Goal: Task Accomplishment & Management: Manage account settings

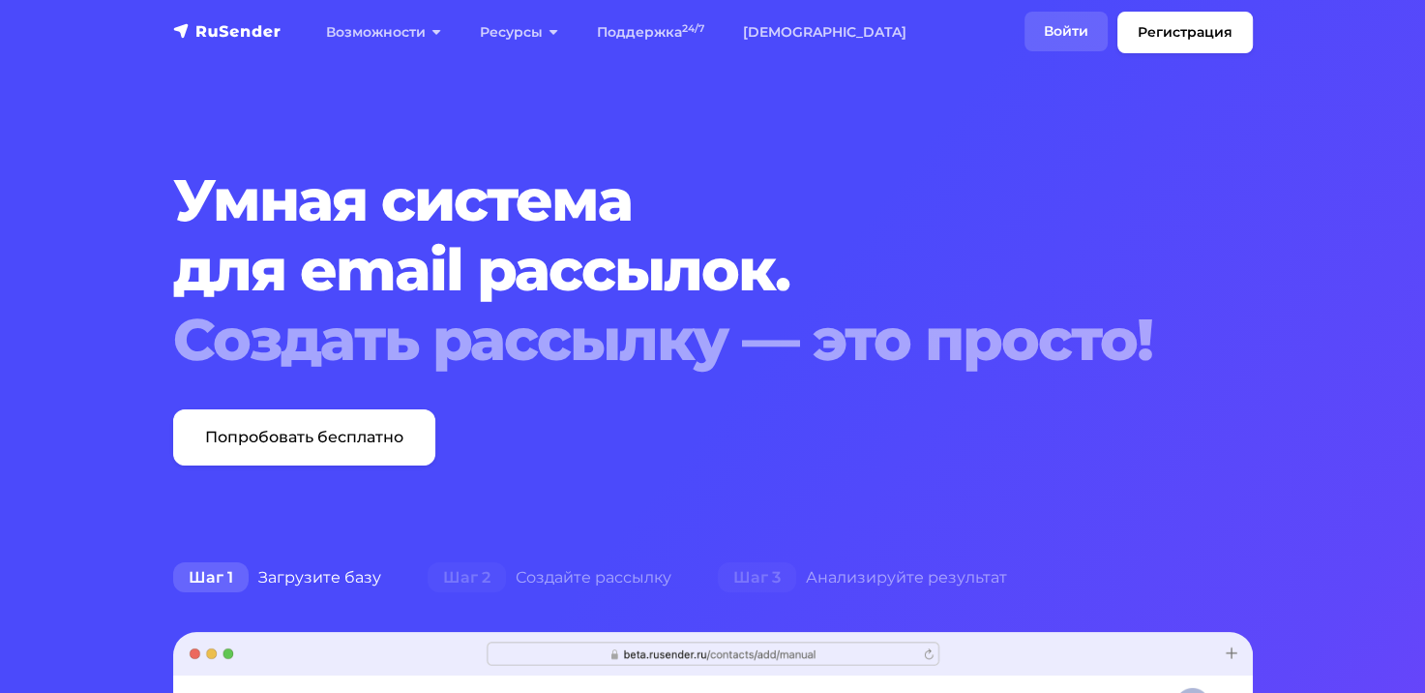
click at [1060, 42] on link "Войти" at bounding box center [1065, 32] width 83 height 40
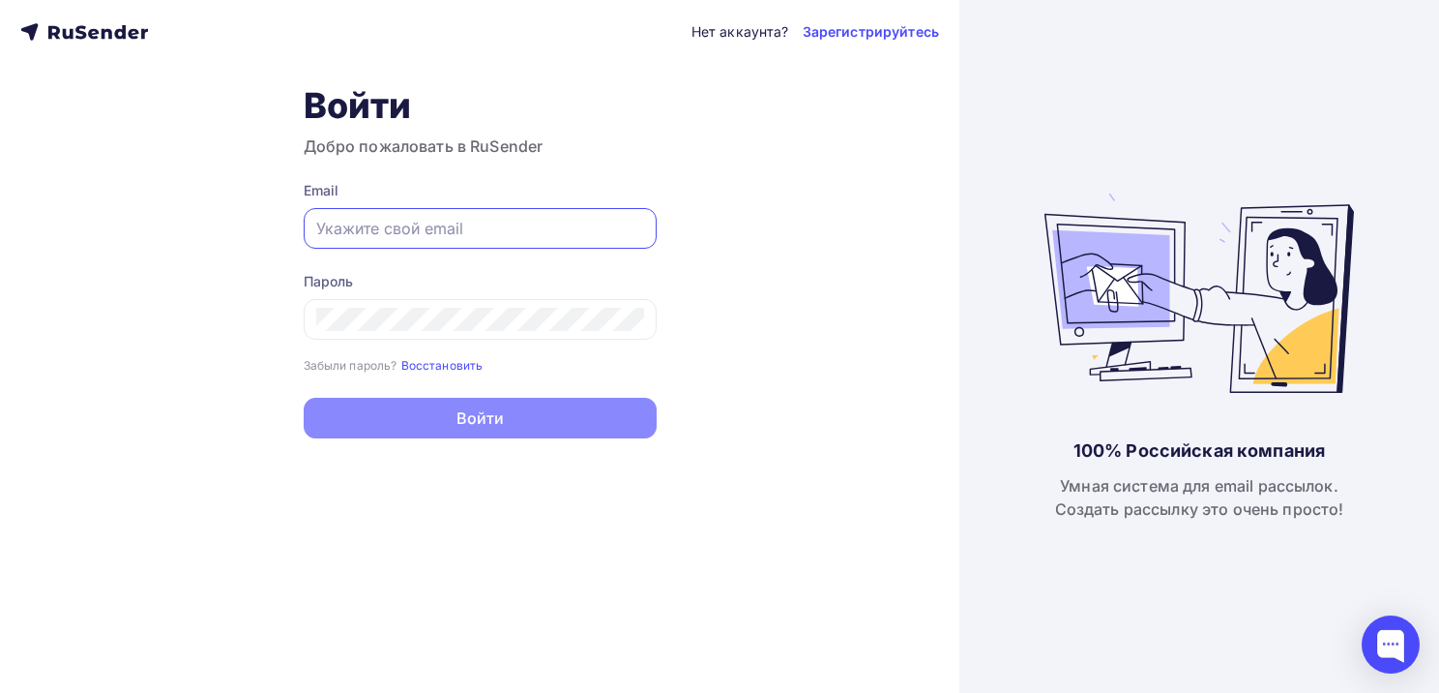
click at [572, 232] on input "text" at bounding box center [480, 228] width 328 height 23
paste input "[EMAIL_ADDRESS][DOMAIN_NAME]"
type input "[EMAIL_ADDRESS][DOMAIN_NAME]"
drag, startPoint x: 369, startPoint y: 228, endPoint x: 457, endPoint y: 221, distance: 87.4
click at [457, 221] on input "[EMAIL_ADDRESS][DOMAIN_NAME]" at bounding box center [480, 228] width 328 height 23
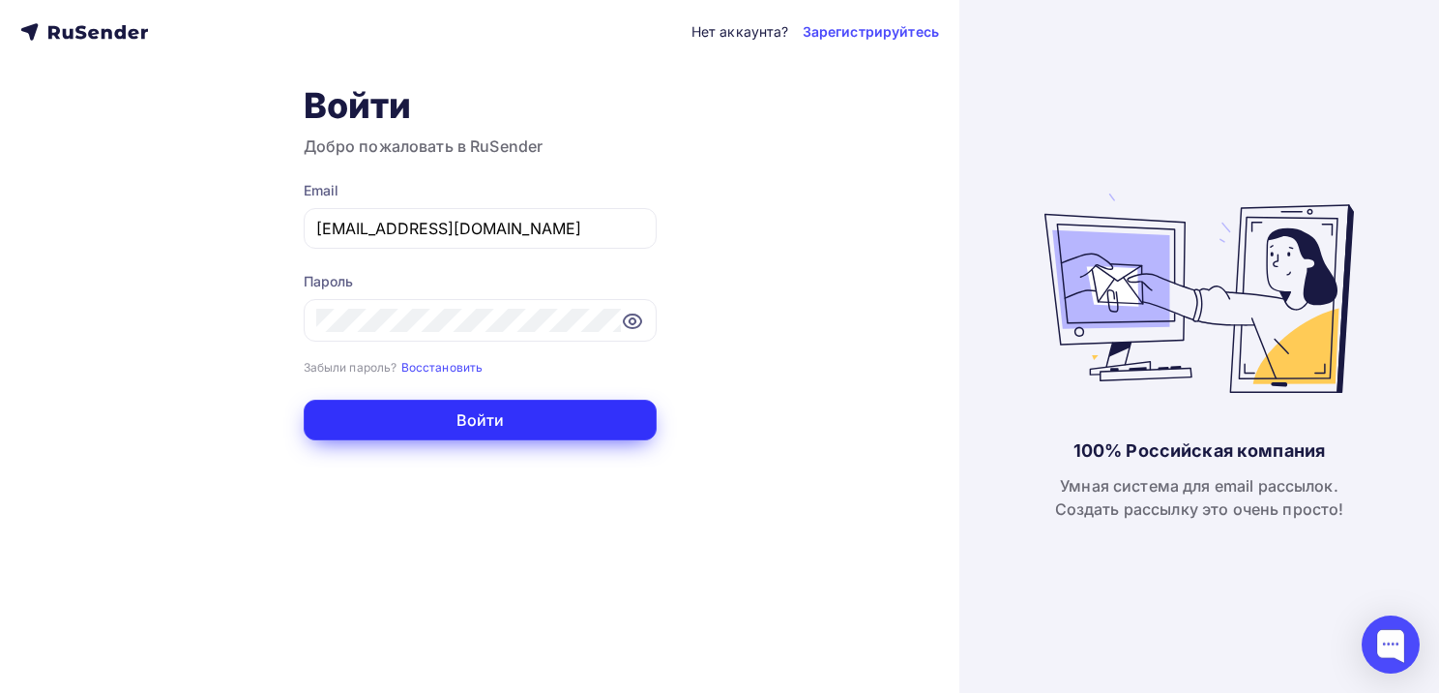
click at [434, 428] on button "Войти" at bounding box center [480, 419] width 353 height 41
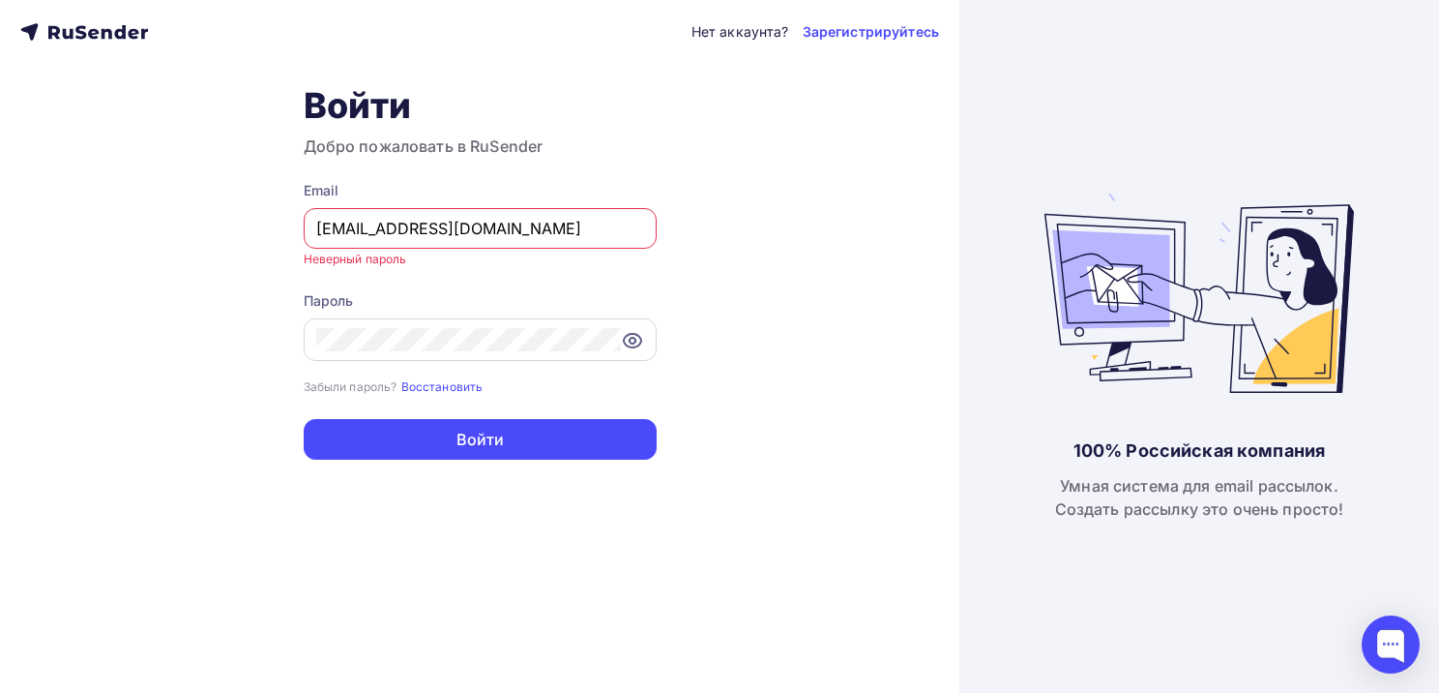
click at [635, 337] on icon at bounding box center [632, 340] width 23 height 23
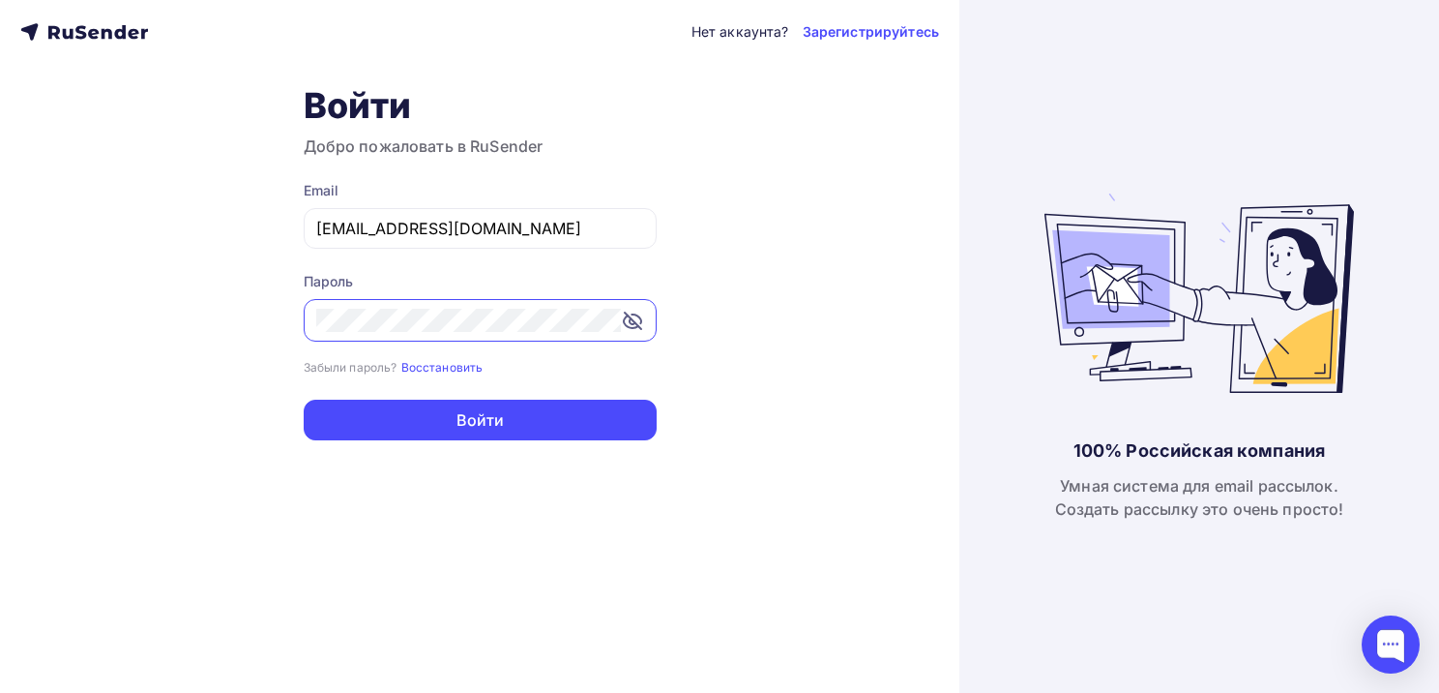
click at [304, 399] on button "Войти" at bounding box center [480, 419] width 353 height 41
